Goal: Information Seeking & Learning: Learn about a topic

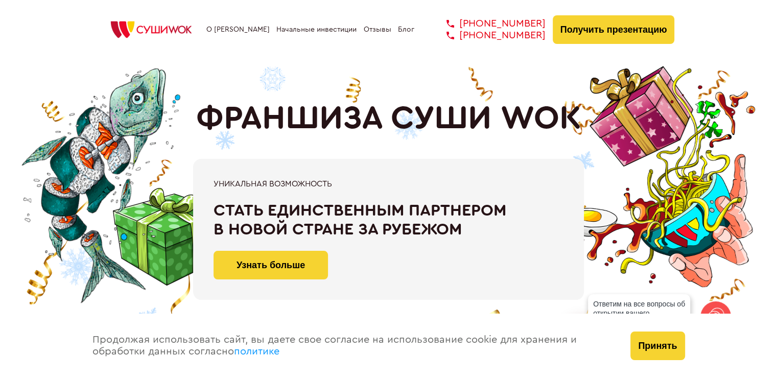
drag, startPoint x: 392, startPoint y: 123, endPoint x: 574, endPoint y: 129, distance: 182.0
click at [574, 129] on h1 "ФРАНШИЗА СУШИ WOK" at bounding box center [388, 119] width 385 height 38
copy h1 "СУШИ WOK"
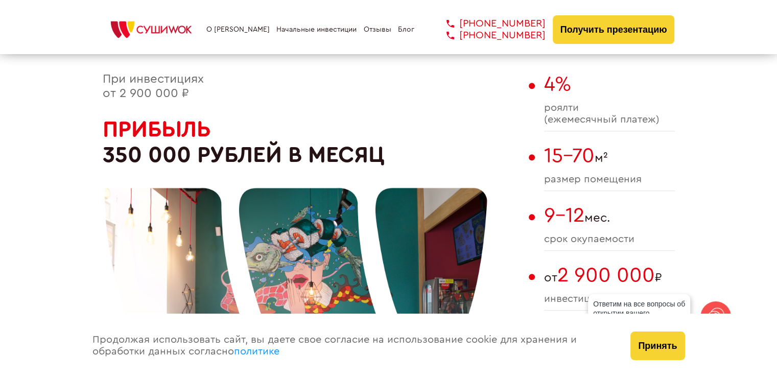
scroll to position [613, 0]
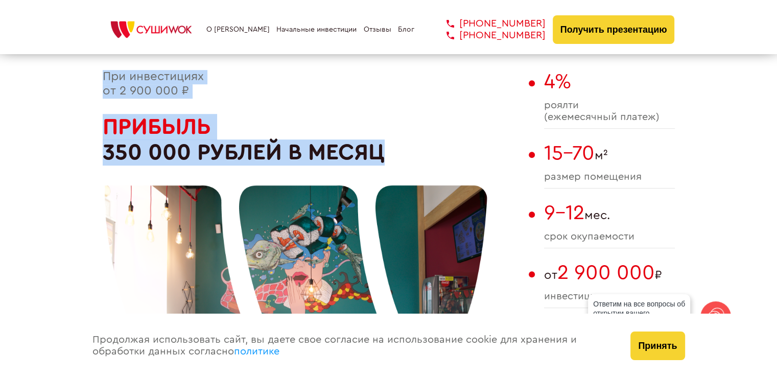
drag, startPoint x: 104, startPoint y: 78, endPoint x: 277, endPoint y: 133, distance: 181.3
click at [277, 133] on div "При инвестициях от 2 900 000 ₽ Прибыль 350 000 рублей в месяц" at bounding box center [313, 272] width 421 height 405
copy div "При инвестициях от 2 900 000 ₽ Прибыль 350 000 рублей в месяц"
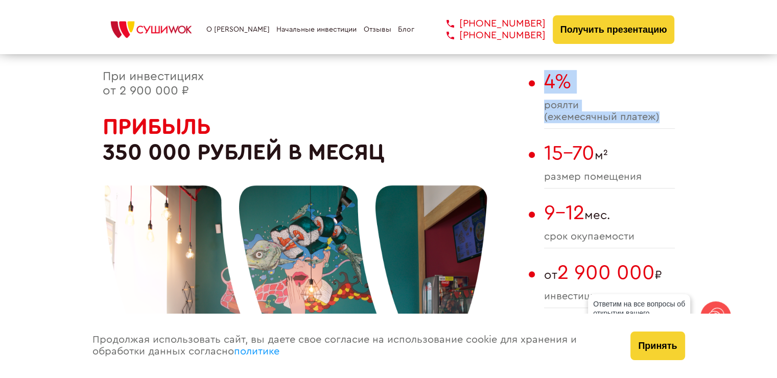
drag, startPoint x: 666, startPoint y: 120, endPoint x: 545, endPoint y: 87, distance: 125.3
click at [545, 87] on div "4% роялти (ежемесячный платеж)" at bounding box center [609, 99] width 131 height 59
copy div "4% роялти (ежемесячный платеж)"
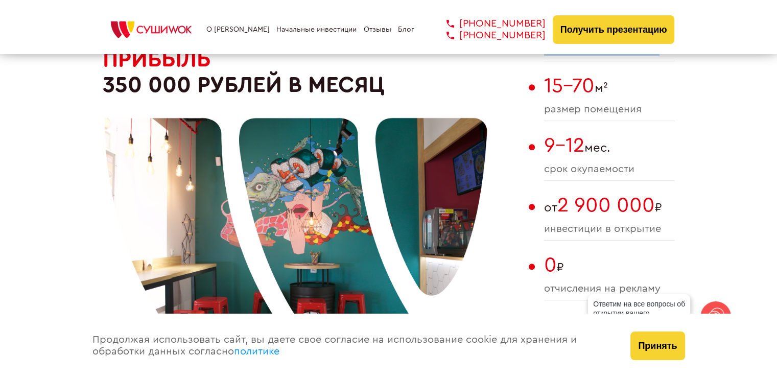
scroll to position [715, 0]
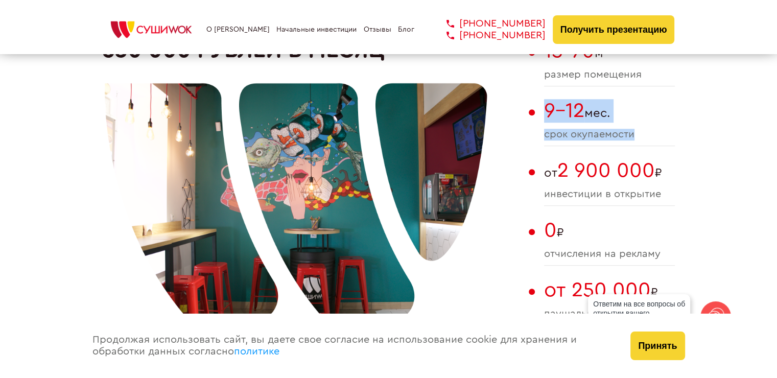
drag, startPoint x: 547, startPoint y: 114, endPoint x: 643, endPoint y: 134, distance: 98.1
click at [643, 134] on div "9-12 мес. cрок окупаемости" at bounding box center [609, 122] width 131 height 47
copy div "9-12 мес. cрок окупаемости"
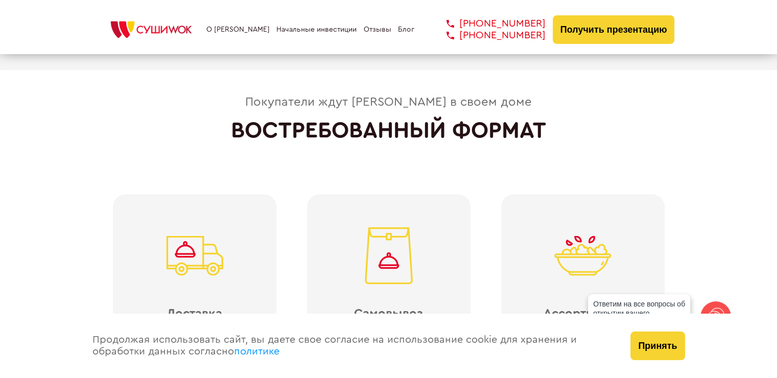
scroll to position [2197, 0]
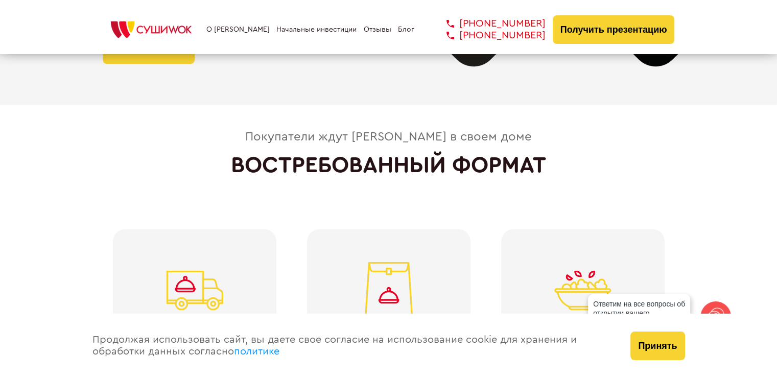
click at [232, 157] on h2 "ВОСТРЕБОВАННЫЙ ФОРМАТ" at bounding box center [388, 165] width 315 height 26
drag, startPoint x: 370, startPoint y: 135, endPoint x: 430, endPoint y: 131, distance: 60.4
click at [430, 131] on div "Покупатели ждут [PERSON_NAME] в своем доме" at bounding box center [388, 137] width 287 height 14
copy div "Cуши Wok"
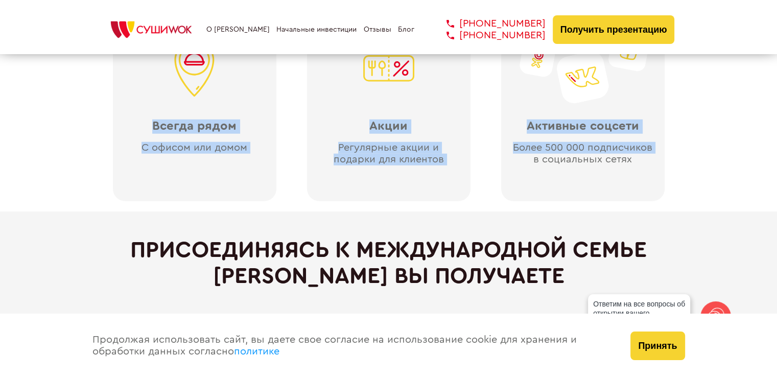
scroll to position [2657, 0]
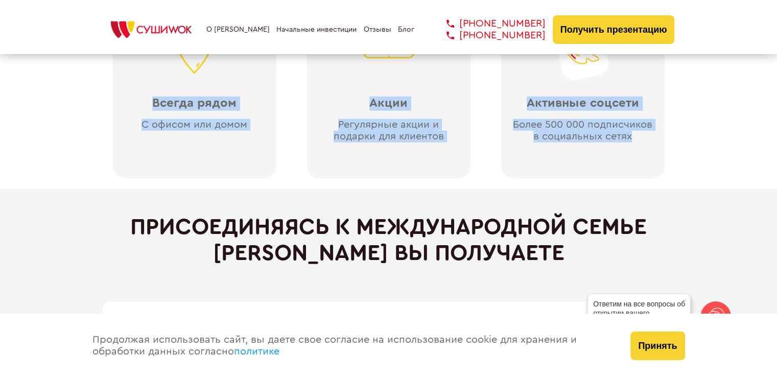
drag, startPoint x: 161, startPoint y: 190, endPoint x: 633, endPoint y: 143, distance: 474.5
copy div "Доставка Круглосуточная доставка Самовывоз Удобный формат Ассортимент Более 80 …"
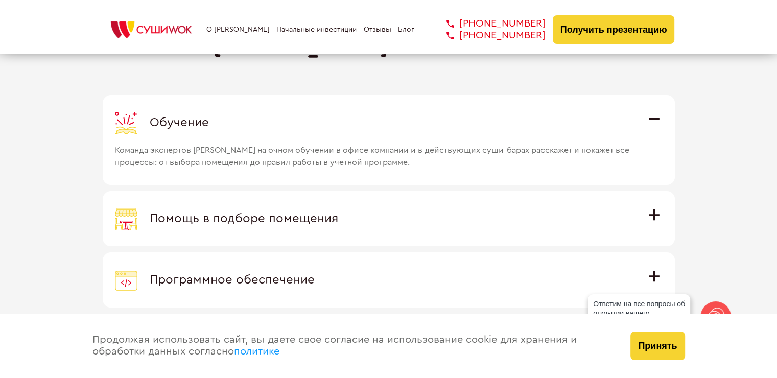
scroll to position [2913, 0]
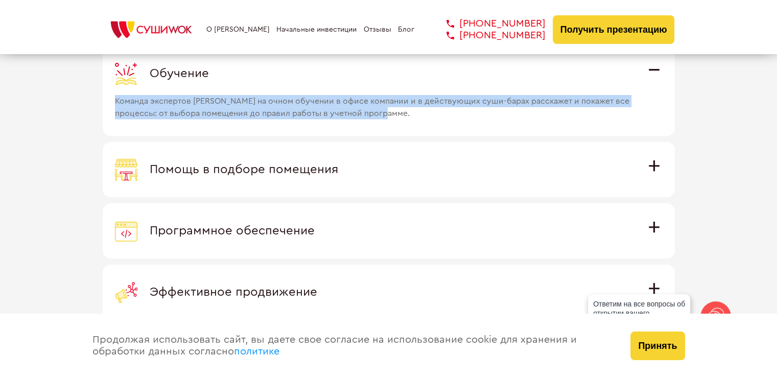
drag, startPoint x: 424, startPoint y: 117, endPoint x: 84, endPoint y: 102, distance: 340.1
click at [84, 102] on div "Присоединяясь к международной семье Суши Wok вы получаете Обучение Команда эксп…" at bounding box center [388, 218] width 777 height 570
copy span "Команда экспертов [PERSON_NAME] на очном обучении в офисе компании и в действую…"
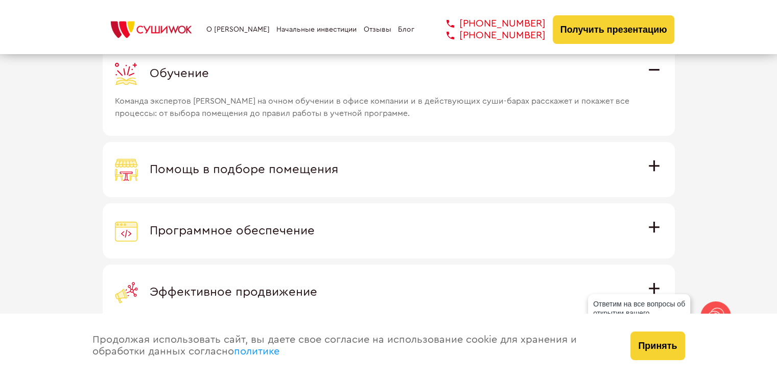
click at [249, 169] on span "Помощь в подборе помещения" at bounding box center [244, 170] width 189 height 12
click at [0, 0] on input "Помощь в подборе помещения Наши специалисты оценят варианты помещения в вашем г…" at bounding box center [0, 0] width 0 height 0
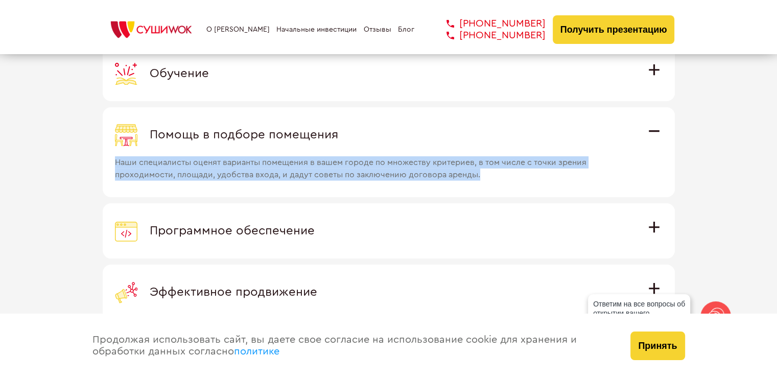
drag, startPoint x: 498, startPoint y: 172, endPoint x: 76, endPoint y: 162, distance: 422.2
click at [56, 164] on div "Присоединяясь к международной семье Суши Wok вы получаете Обучение Команда эксп…" at bounding box center [388, 218] width 777 height 570
copy span "Наши специалисты оценят варианты помещения в вашем городе по множеству критерие…"
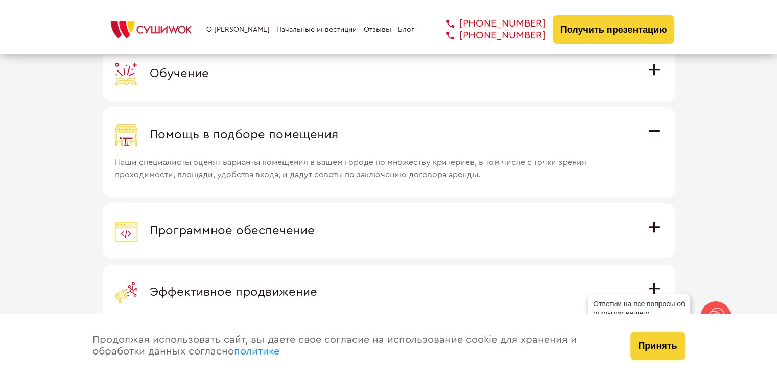
click at [265, 229] on span "Программное обеспечение" at bounding box center [232, 231] width 165 height 12
click at [0, 0] on input "Программное обеспечение Программное обеспечение разработано специально для Суши…" at bounding box center [0, 0] width 0 height 0
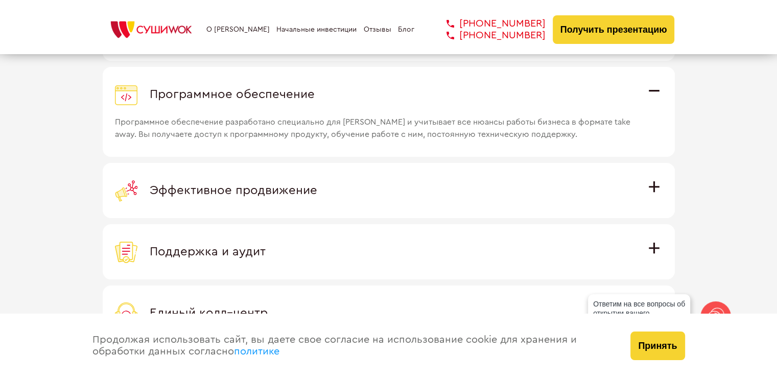
scroll to position [3015, 0]
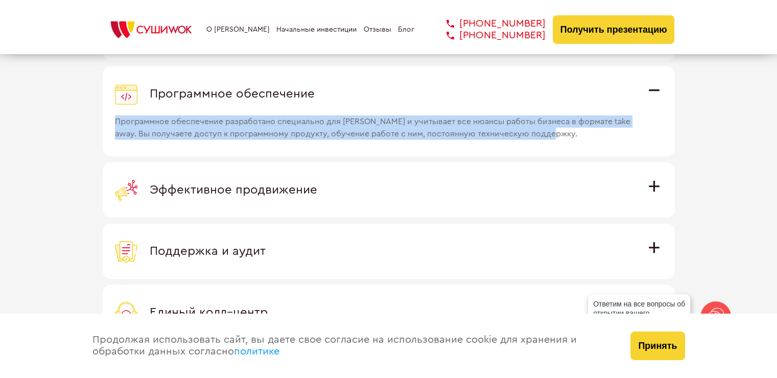
drag, startPoint x: 591, startPoint y: 135, endPoint x: 62, endPoint y: 124, distance: 529.0
click at [62, 124] on div "Присоединяясь к международной семье Суши Wok вы получаете Обучение Команда эксп…" at bounding box center [388, 116] width 777 height 570
copy span "Программное обеспечение разработано специально для [PERSON_NAME] и учитывает вс…"
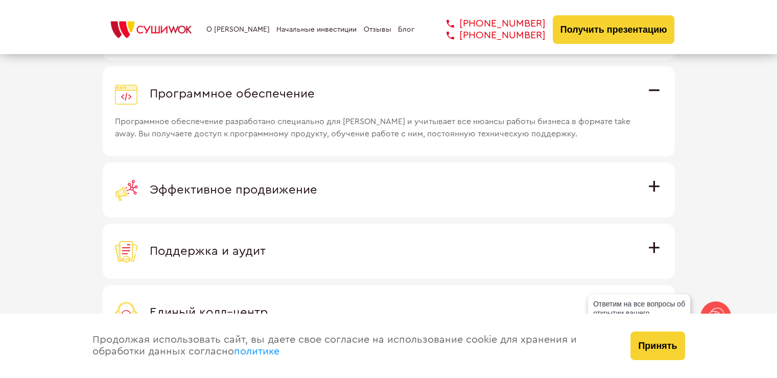
click at [233, 195] on span "Эффективное продвижение" at bounding box center [234, 190] width 168 height 12
click at [0, 0] on input "Эффективное продвижение Все рекламные материалы предоставляются централизованно…" at bounding box center [0, 0] width 0 height 0
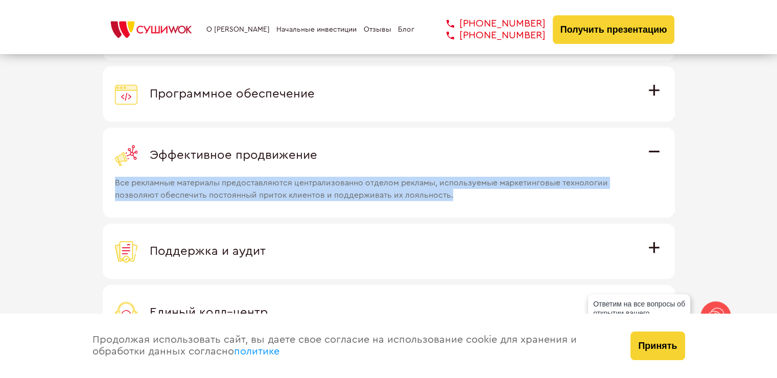
drag, startPoint x: 466, startPoint y: 194, endPoint x: 43, endPoint y: 184, distance: 423.2
click at [43, 184] on div "Присоединяясь к международной семье Суши Wok вы получаете Обучение Команда эксп…" at bounding box center [388, 116] width 777 height 570
copy span "Все рекламные материалы предоставляются централизованно отделом рекламы, исполь…"
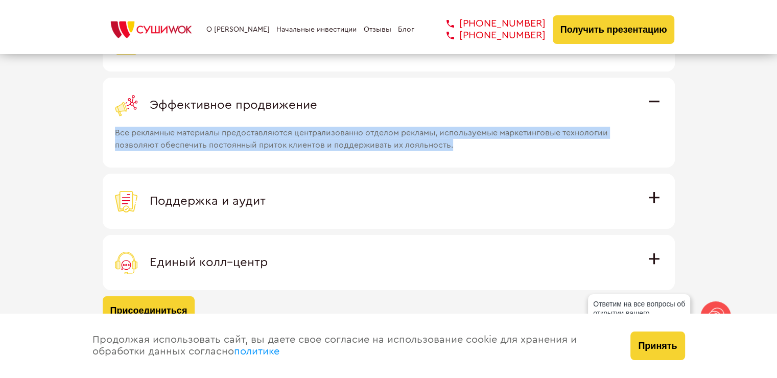
scroll to position [3066, 0]
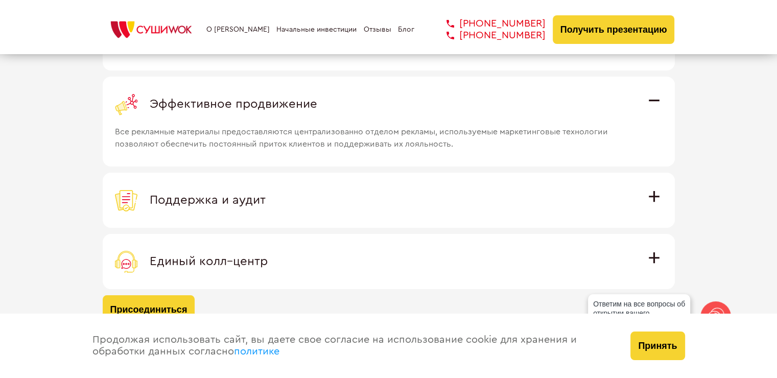
click at [258, 199] on span "Поддержка и аудит" at bounding box center [208, 200] width 116 height 12
click at [0, 0] on input "Поддержка и аудит Аудит работы с целью поиска точек роста и постоянная поддержк…" at bounding box center [0, 0] width 0 height 0
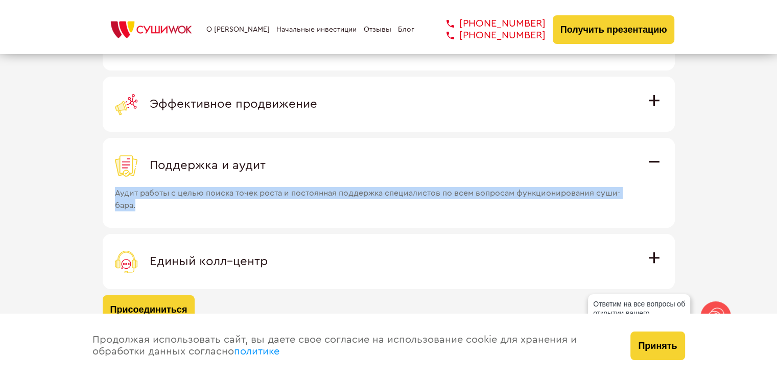
drag, startPoint x: 169, startPoint y: 213, endPoint x: 97, endPoint y: 196, distance: 74.0
click at [97, 196] on div "Присоединяясь к международной семье Суши Wok вы получаете Обучение Команда эксп…" at bounding box center [388, 65] width 777 height 570
copy span "Аудит работы с целью поиска точек роста и постоянная поддержка специалистов по …"
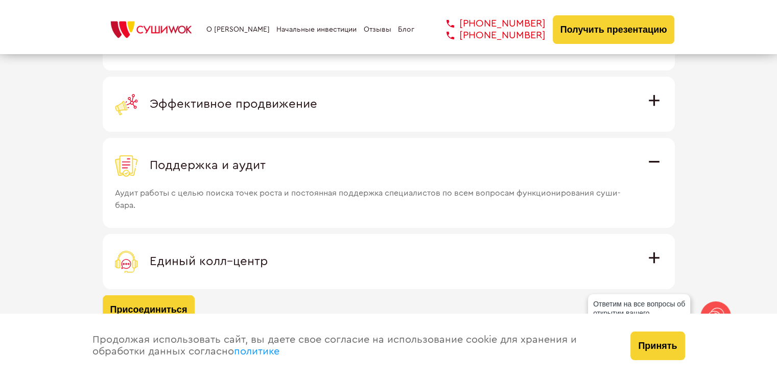
click at [249, 248] on label "Единый колл–центр Полностью интегрирован с программным обеспечением: вы не проп…" at bounding box center [389, 261] width 572 height 55
click at [0, 0] on input "Единый колл–центр Полностью интегрирован с программным обеспечением: вы не проп…" at bounding box center [0, 0] width 0 height 0
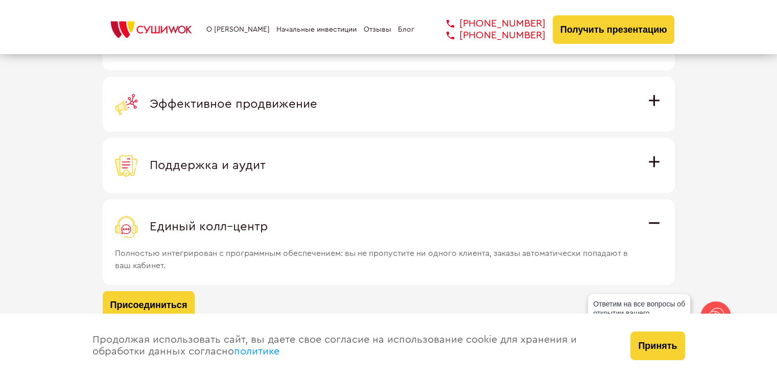
scroll to position [3117, 0]
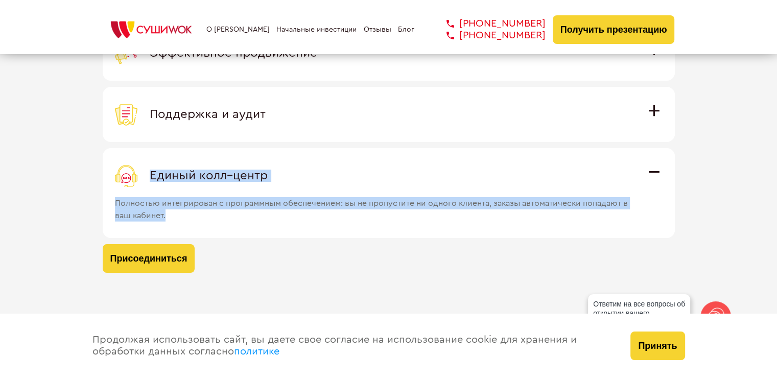
drag, startPoint x: 191, startPoint y: 214, endPoint x: 59, endPoint y: 175, distance: 137.1
click at [59, 175] on div "Присоединяясь к международной семье Суши Wok вы получаете Обучение Команда эксп…" at bounding box center [388, 14] width 777 height 570
